Goal: Transaction & Acquisition: Obtain resource

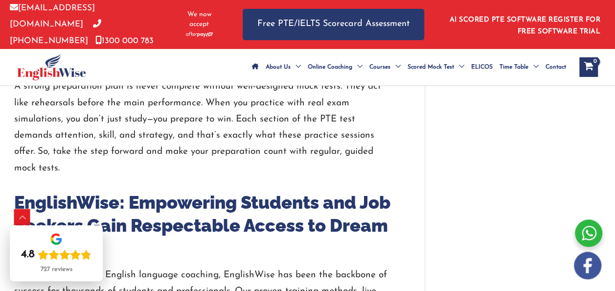
scroll to position [2298, 0]
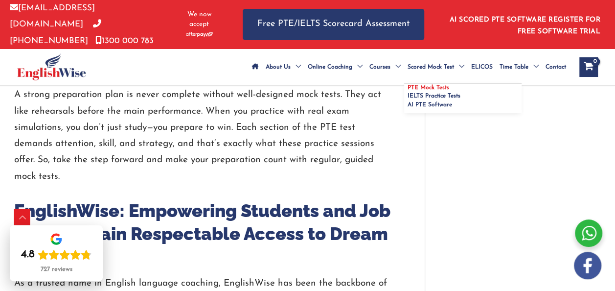
click at [408, 91] on span "PTE Mock Tests" at bounding box center [429, 88] width 42 height 6
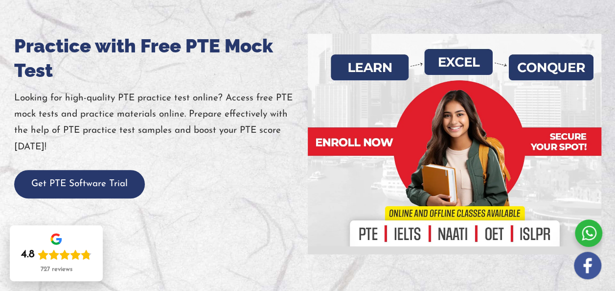
scroll to position [105, 0]
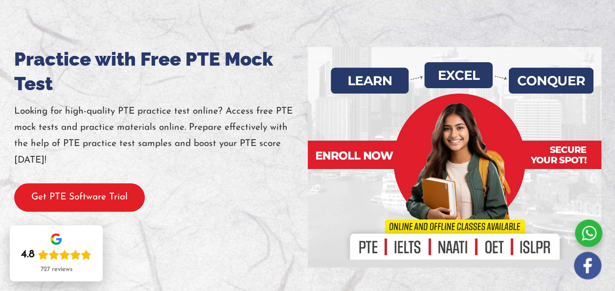
click at [108, 202] on button "Get PTE Software Trial" at bounding box center [79, 197] width 131 height 29
